Goal: Check status: Check status

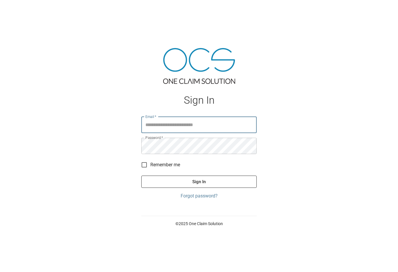
type input "**********"
click at [199, 187] on button "Sign In" at bounding box center [198, 182] width 115 height 12
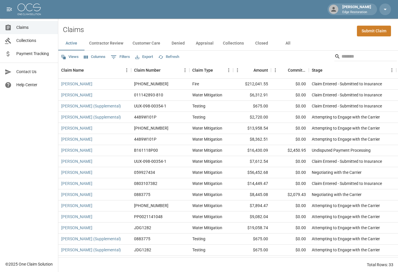
click at [41, 55] on span "Payment Tracking" at bounding box center [34, 54] width 37 height 6
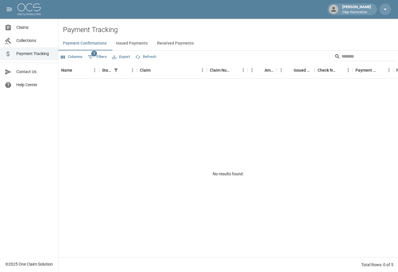
click at [128, 46] on button "Issued Payments" at bounding box center [131, 43] width 41 height 14
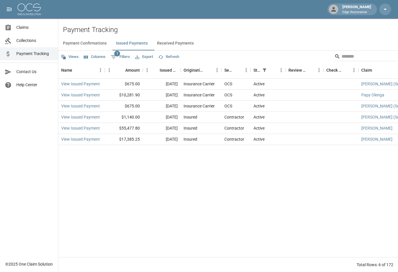
click at [178, 44] on button "Received Payments" at bounding box center [175, 43] width 46 height 14
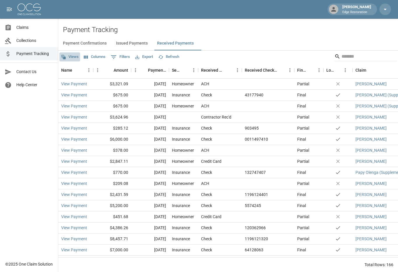
click at [73, 57] on button "Views" at bounding box center [69, 56] width 21 height 9
click at [92, 57] on div at bounding box center [199, 136] width 398 height 272
click at [92, 57] on button "Columns" at bounding box center [94, 56] width 24 height 9
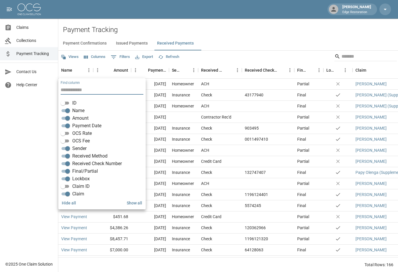
click at [138, 204] on button "Show all" at bounding box center [134, 203] width 20 height 11
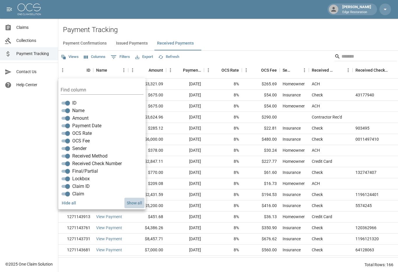
click at [138, 204] on button "Show all" at bounding box center [134, 203] width 20 height 11
click at [136, 204] on button "Show all" at bounding box center [134, 203] width 20 height 11
click at [129, 43] on button "Issued Payments" at bounding box center [131, 43] width 41 height 14
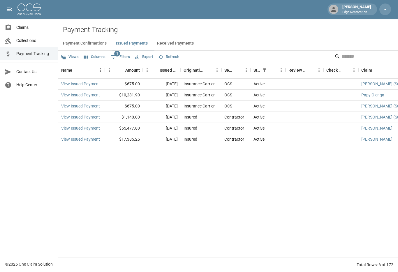
click at [105, 43] on button "Payment Confirmations" at bounding box center [84, 43] width 53 height 14
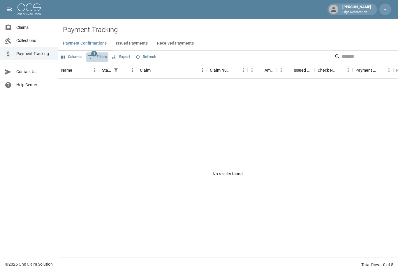
click at [94, 57] on icon "Show filters" at bounding box center [90, 57] width 7 height 7
select select "******"
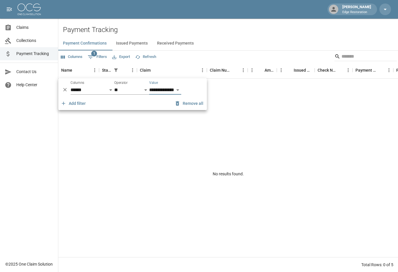
select select "********"
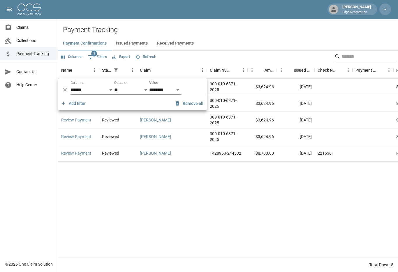
click at [189, 226] on div "Review Payment Reviewed [PERSON_NAME] 300-010-6371-2025 $3,624.96 [DATE] Supple…" at bounding box center [307, 168] width 498 height 179
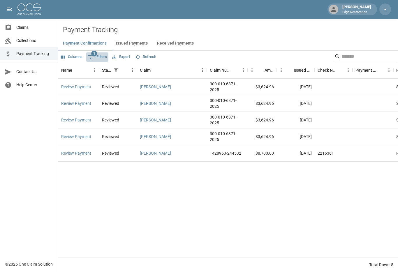
click at [92, 57] on icon "Show filters" at bounding box center [90, 56] width 5 height 3
select select "******"
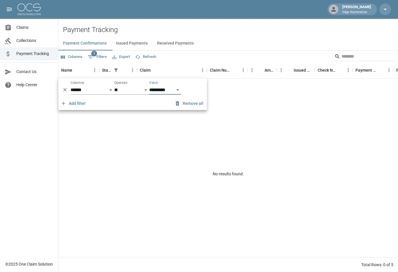
select select "**********"
click at [84, 69] on div "Name" at bounding box center [75, 70] width 29 height 16
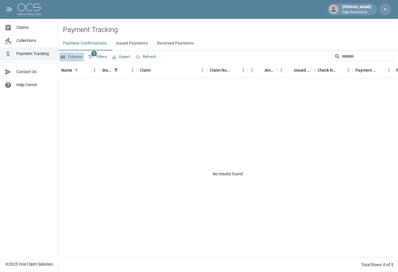
click at [80, 57] on button "Columns" at bounding box center [71, 56] width 24 height 9
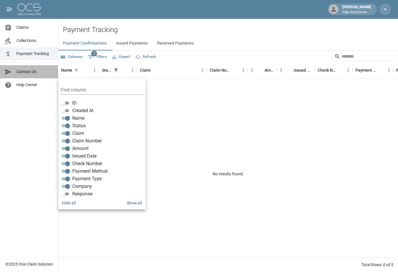
click at [38, 78] on link "Contact Us" at bounding box center [29, 71] width 58 height 13
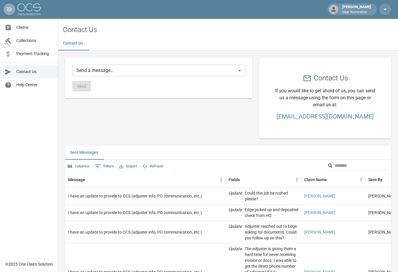
click at [11, 12] on icon "open drawer" at bounding box center [9, 9] width 7 height 7
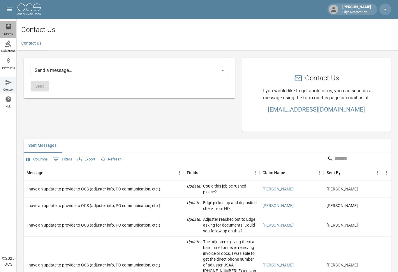
click at [9, 27] on icon at bounding box center [8, 27] width 5 height 6
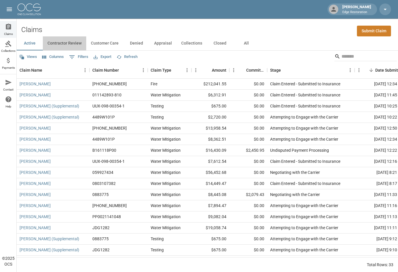
click at [76, 44] on button "Contractor Review" at bounding box center [64, 43] width 43 height 14
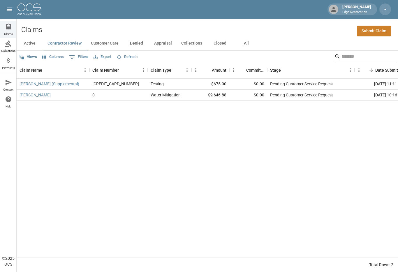
click at [106, 45] on button "Customer Care" at bounding box center [104, 43] width 37 height 14
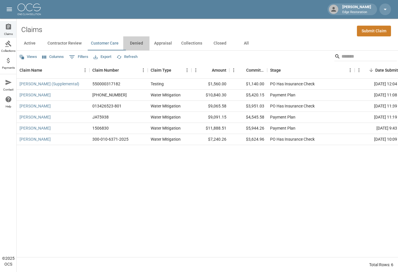
click at [136, 44] on button "Denied" at bounding box center [136, 43] width 26 height 14
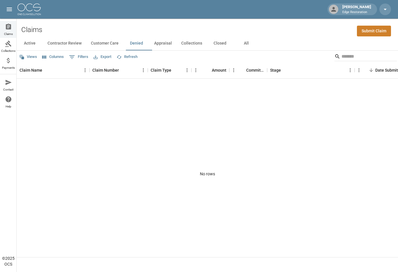
click at [171, 45] on button "Appraisal" at bounding box center [163, 43] width 27 height 14
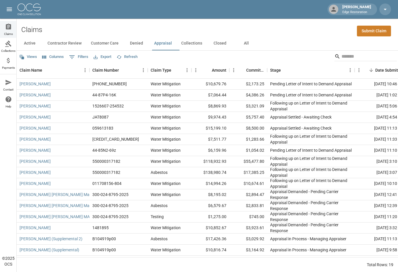
click at [193, 44] on button "Collections" at bounding box center [192, 43] width 30 height 14
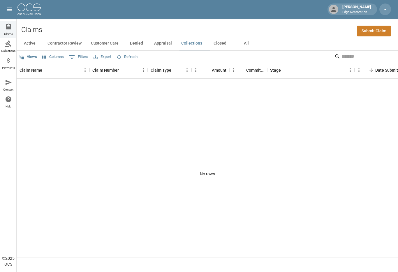
click at [75, 58] on icon "Show filters" at bounding box center [72, 57] width 7 height 7
select select "****"
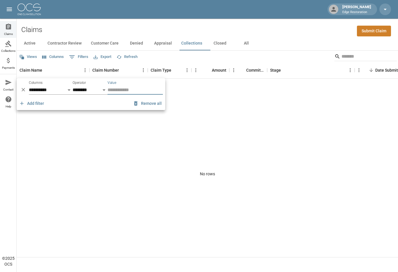
click at [117, 92] on input "Value" at bounding box center [135, 89] width 55 height 9
select select "********"
select select "******"
select select "*"
select select "****"
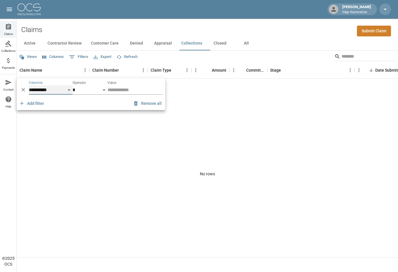
select select "********"
click at [136, 44] on button "Denied" at bounding box center [136, 43] width 26 height 14
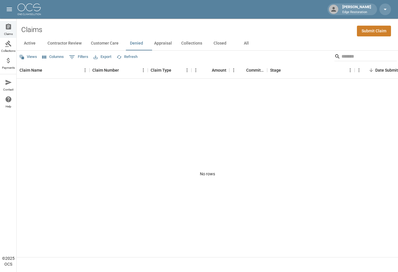
click at [157, 44] on button "Appraisal" at bounding box center [163, 43] width 27 height 14
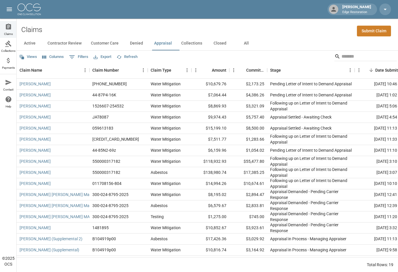
click at [251, 45] on button "All" at bounding box center [246, 43] width 26 height 14
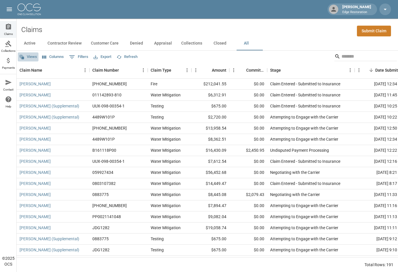
click at [36, 58] on button "Views" at bounding box center [28, 56] width 21 height 9
click at [56, 55] on div at bounding box center [199, 136] width 398 height 272
click at [56, 56] on button "Columns" at bounding box center [53, 56] width 24 height 9
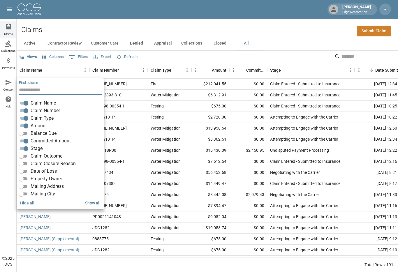
click at [92, 203] on button "Show all" at bounding box center [93, 203] width 20 height 11
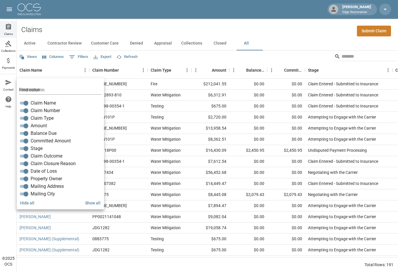
click at [92, 203] on button "Show all" at bounding box center [93, 203] width 20 height 11
click at [285, 38] on div "Active Contractor Review Customer Care Denied Appraisal Collections Closed All" at bounding box center [208, 43] width 382 height 14
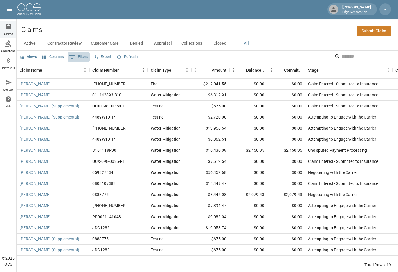
click at [78, 57] on button "0 Filters" at bounding box center [79, 56] width 22 height 9
select select "****"
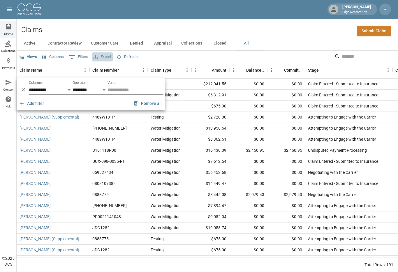
click at [110, 58] on button "Export" at bounding box center [102, 56] width 21 height 9
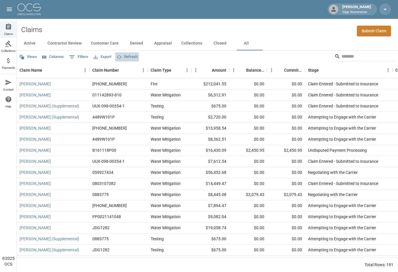
click at [133, 56] on button "Refresh" at bounding box center [127, 56] width 24 height 9
click at [25, 44] on button "Active" at bounding box center [30, 43] width 26 height 14
click at [6, 48] on link "Collections" at bounding box center [8, 46] width 17 height 17
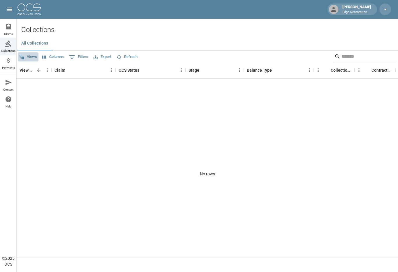
click at [31, 59] on button "Views" at bounding box center [28, 56] width 21 height 9
click at [34, 88] on div at bounding box center [199, 136] width 398 height 272
click at [34, 69] on div "View Collection" at bounding box center [27, 70] width 15 height 16
click at [46, 70] on icon "Menu" at bounding box center [47, 70] width 6 height 6
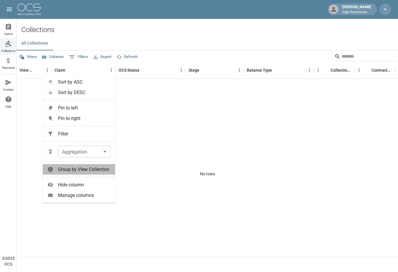
click at [75, 173] on li "Group by View Collection" at bounding box center [79, 169] width 72 height 10
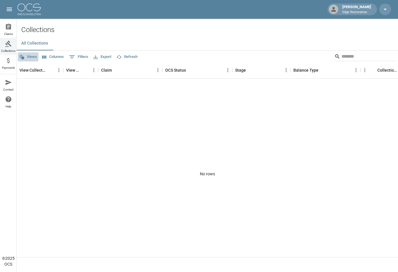
click at [33, 59] on button "Views" at bounding box center [28, 56] width 21 height 9
click at [42, 91] on div at bounding box center [199, 136] width 398 height 272
click at [41, 76] on div "View Collection" at bounding box center [33, 70] width 27 height 16
click at [57, 71] on icon "Menu" at bounding box center [59, 70] width 6 height 6
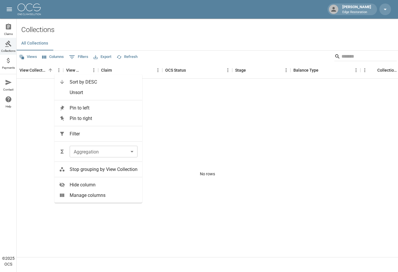
click at [79, 134] on span "Filter" at bounding box center [104, 134] width 68 height 7
select select "**********"
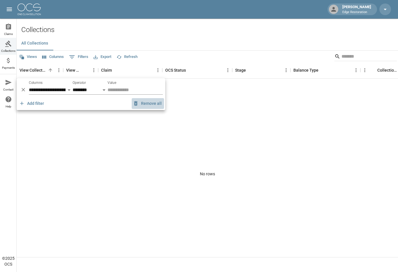
click at [138, 105] on icon "button" at bounding box center [136, 104] width 6 height 6
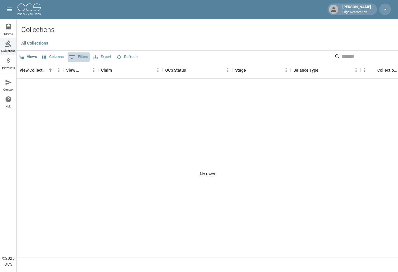
click at [77, 56] on button "0 Filters" at bounding box center [79, 56] width 22 height 9
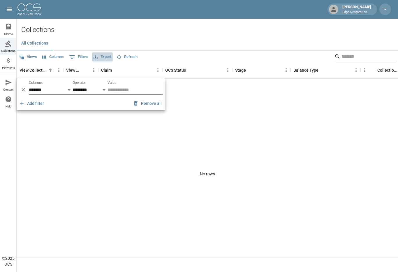
click at [98, 57] on icon "Export" at bounding box center [96, 57] width 4 height 4
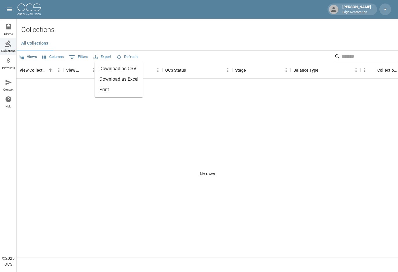
click at [76, 57] on icon "Show filters" at bounding box center [72, 57] width 7 height 7
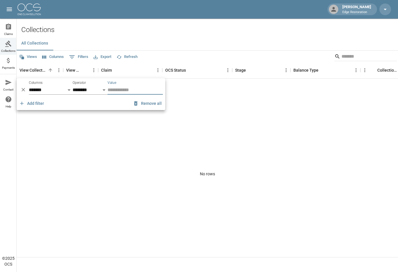
click at [47, 55] on icon "Select columns" at bounding box center [44, 57] width 5 height 5
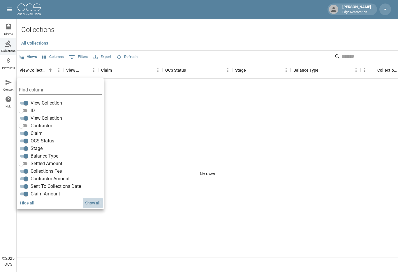
click at [97, 206] on button "Show all" at bounding box center [93, 203] width 20 height 11
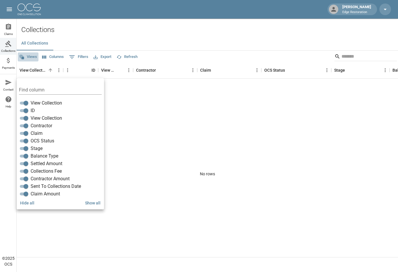
click at [35, 60] on button "Views" at bounding box center [28, 56] width 21 height 9
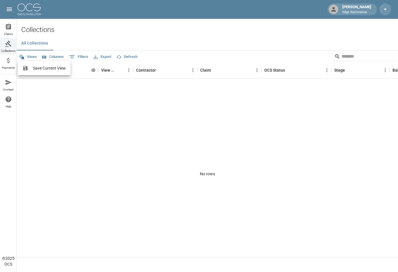
click at [45, 92] on div at bounding box center [199, 136] width 398 height 272
click at [83, 57] on button "0 Filters" at bounding box center [79, 56] width 22 height 9
select select "**********"
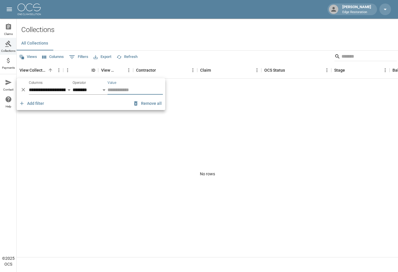
click at [114, 91] on input "Value" at bounding box center [135, 89] width 55 height 9
click at [142, 105] on button "Remove all" at bounding box center [148, 103] width 32 height 11
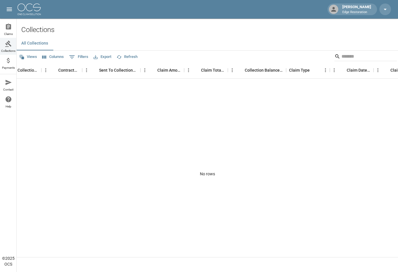
scroll to position [0, 521]
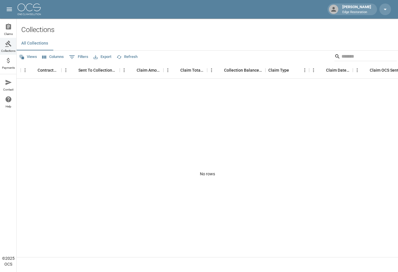
click at [8, 61] on icon at bounding box center [8, 60] width 7 height 7
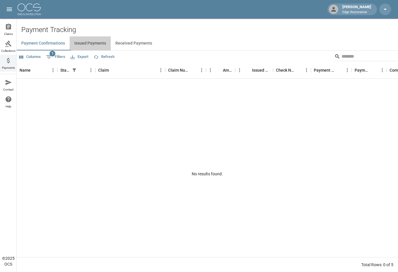
click at [101, 42] on button "Issued Payments" at bounding box center [90, 43] width 41 height 14
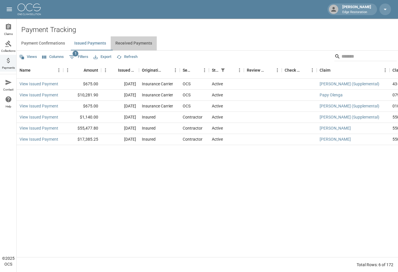
click at [144, 46] on button "Received Payments" at bounding box center [134, 43] width 46 height 14
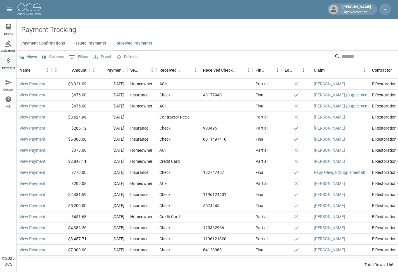
click at [34, 59] on button "Views" at bounding box center [28, 56] width 21 height 9
click at [55, 54] on div at bounding box center [199, 136] width 398 height 272
click at [55, 55] on button "Columns" at bounding box center [53, 56] width 24 height 9
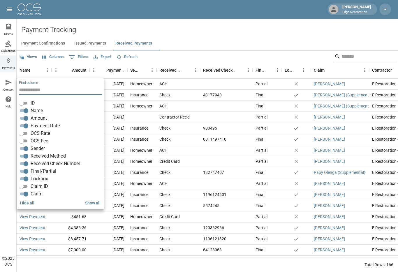
click at [92, 205] on button "Show all" at bounding box center [93, 203] width 20 height 11
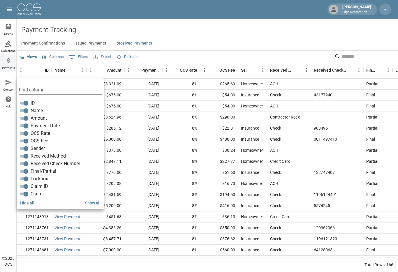
click at [182, 42] on div "Payment Confirmations Issued Payments Received Payments" at bounding box center [208, 43] width 382 height 14
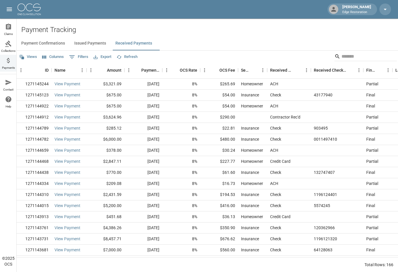
click at [78, 56] on button "0 Filters" at bounding box center [79, 56] width 22 height 9
select select "**"
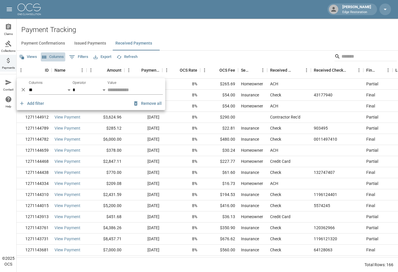
click at [57, 57] on button "Columns" at bounding box center [53, 56] width 24 height 9
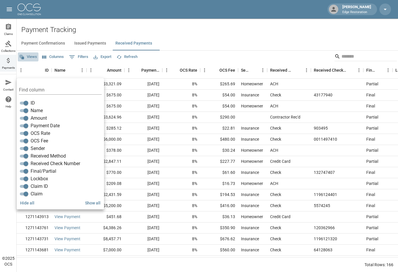
click at [35, 57] on button "Views" at bounding box center [28, 56] width 21 height 9
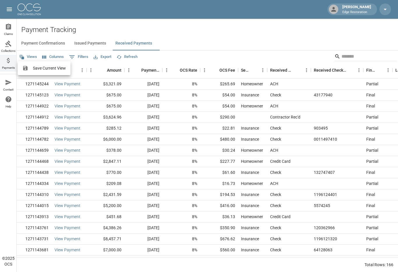
click at [185, 55] on div at bounding box center [199, 136] width 398 height 272
click at [31, 57] on button "Views" at bounding box center [28, 56] width 21 height 9
click at [50, 58] on div at bounding box center [199, 136] width 398 height 272
click at [50, 58] on button "Columns" at bounding box center [53, 56] width 24 height 9
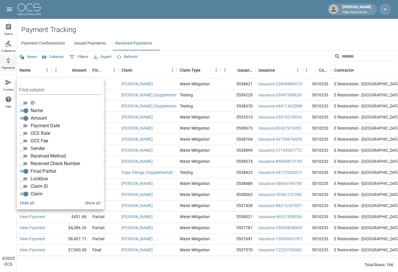
click at [27, 197] on div "Hide all Show all" at bounding box center [60, 203] width 87 height 13
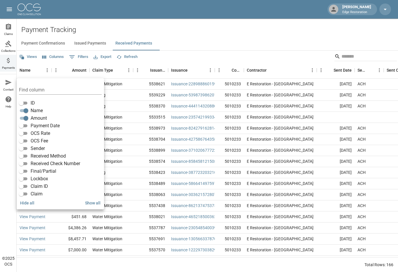
click at [191, 45] on div "Payment Confirmations Issued Payments Received Payments" at bounding box center [208, 43] width 382 height 14
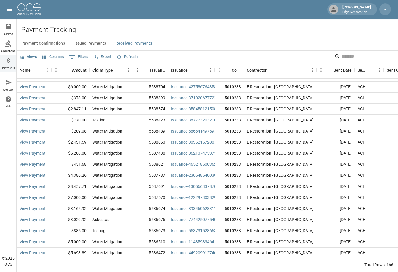
scroll to position [52, 0]
click at [9, 9] on icon "open drawer" at bounding box center [9, 9] width 7 height 7
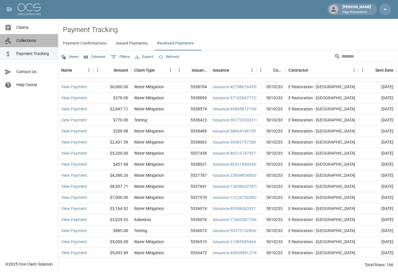
click at [24, 38] on span "Collections" at bounding box center [34, 41] width 37 height 6
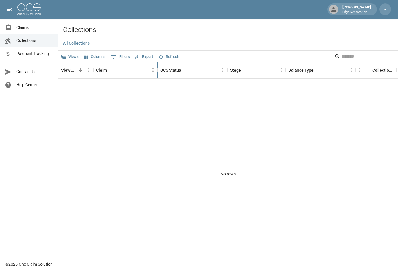
click at [173, 68] on div "OCS Status" at bounding box center [170, 70] width 21 height 16
click at [186, 73] on button "Sort" at bounding box center [185, 70] width 8 height 8
click at [186, 73] on icon "Sort" at bounding box center [184, 70] width 5 height 5
click at [384, 9] on icon "button" at bounding box center [385, 9] width 7 height 7
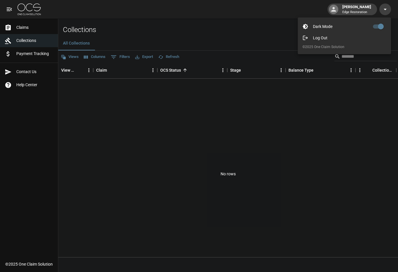
click at [262, 44] on div at bounding box center [199, 136] width 398 height 272
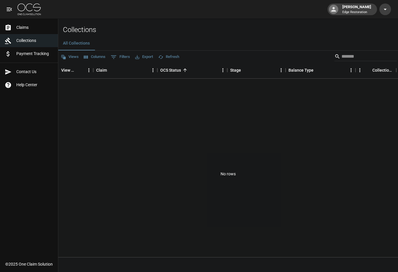
click at [346, 10] on p "Edge Restoration" at bounding box center [357, 12] width 29 height 5
click at [333, 10] on div at bounding box center [333, 9] width 9 height 9
click at [336, 9] on icon at bounding box center [333, 9] width 7 height 7
click at [32, 76] on link "Contact Us" at bounding box center [29, 71] width 58 height 13
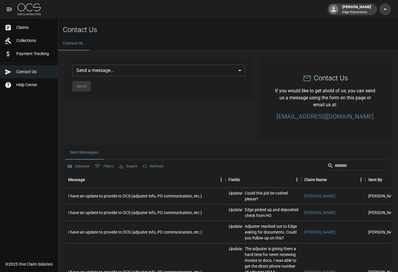
click at [33, 56] on span "Payment Tracking" at bounding box center [34, 54] width 37 height 6
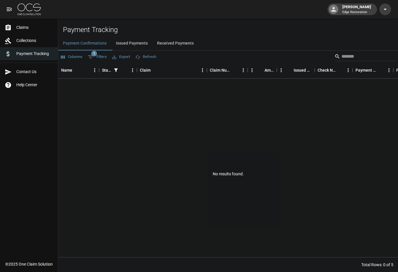
click at [32, 42] on span "Collections" at bounding box center [34, 41] width 37 height 6
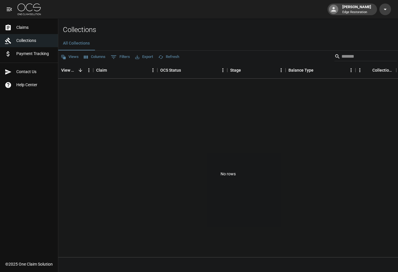
click at [34, 32] on link "Claims" at bounding box center [29, 27] width 58 height 13
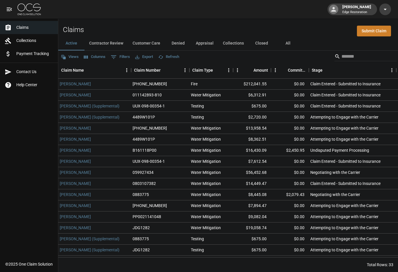
scroll to position [0, 2]
click at [110, 41] on button "Contractor Review" at bounding box center [106, 43] width 43 height 14
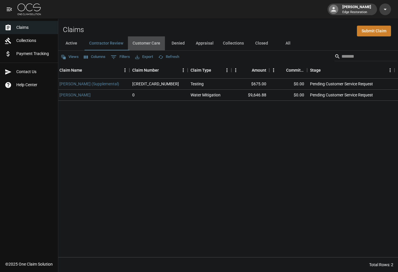
click at [148, 45] on button "Customer Care" at bounding box center [146, 43] width 37 height 14
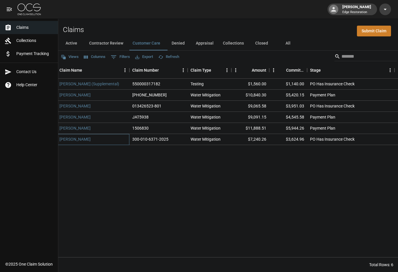
click at [85, 140] on link "[PERSON_NAME]" at bounding box center [74, 139] width 31 height 6
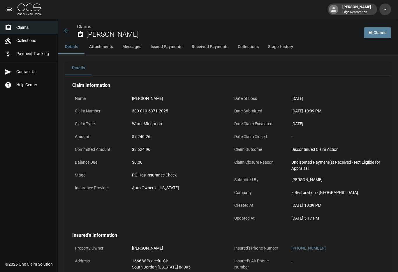
click at [250, 44] on button "Collections" at bounding box center [248, 47] width 30 height 14
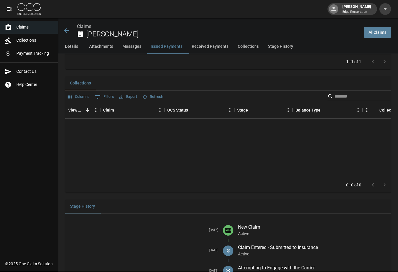
scroll to position [926, 0]
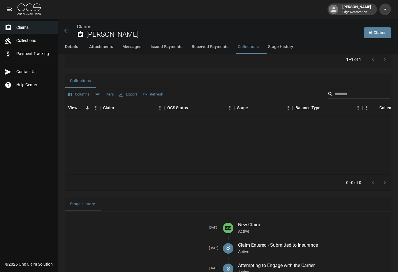
click at [273, 48] on button "Stage History" at bounding box center [281, 47] width 34 height 14
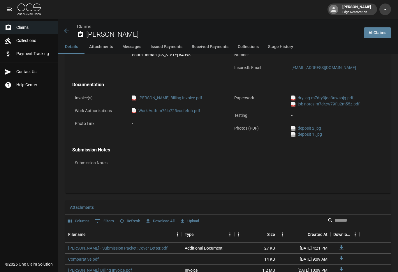
scroll to position [0, 0]
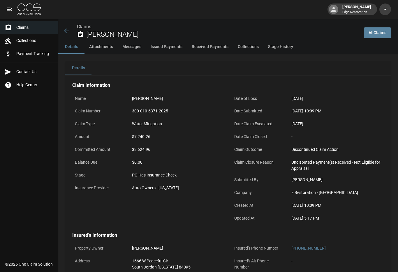
click at [66, 32] on icon at bounding box center [66, 31] width 5 height 5
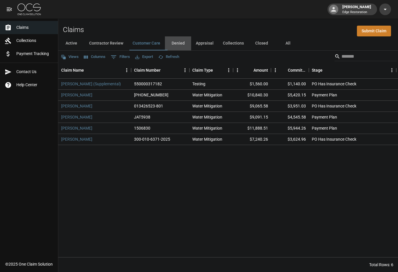
click at [183, 42] on button "Denied" at bounding box center [178, 43] width 26 height 14
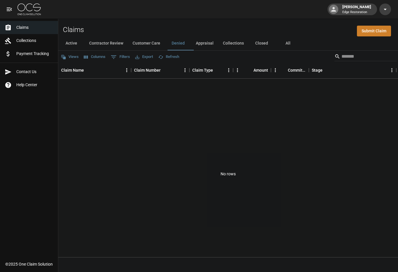
click at [210, 45] on button "Appraisal" at bounding box center [204, 43] width 27 height 14
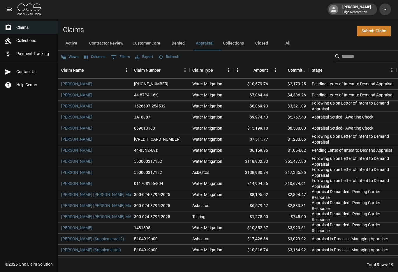
click at [235, 40] on button "Collections" at bounding box center [233, 43] width 30 height 14
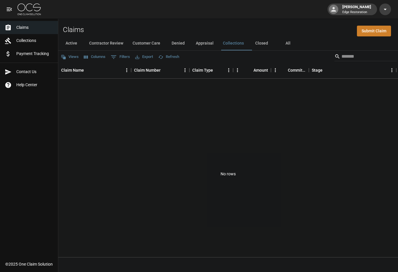
click at [261, 40] on button "Closed" at bounding box center [262, 43] width 26 height 14
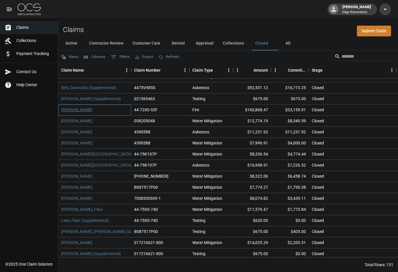
click at [78, 111] on link "[PERSON_NAME]" at bounding box center [76, 110] width 31 height 6
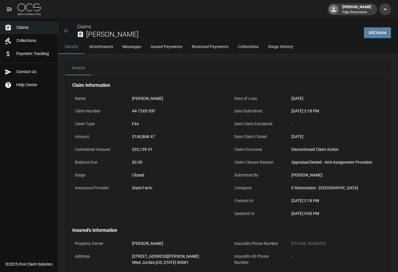
click at [69, 29] on icon at bounding box center [66, 30] width 7 height 7
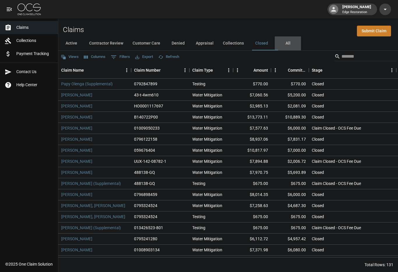
click at [287, 45] on button "All" at bounding box center [288, 43] width 26 height 14
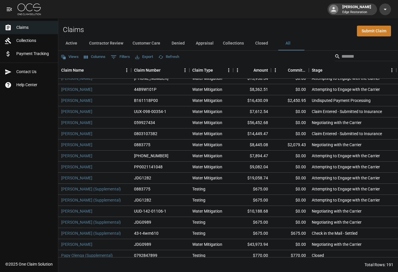
scroll to position [43, 0]
